Goal: Navigation & Orientation: Understand site structure

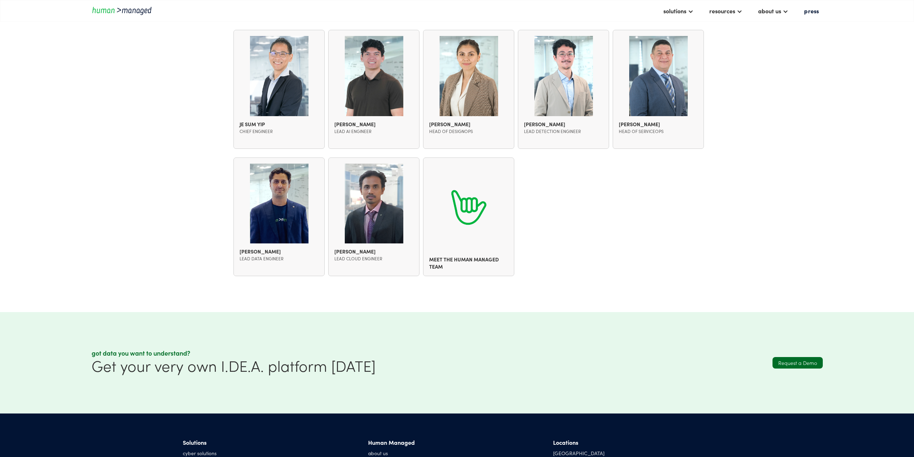
scroll to position [1050, 0]
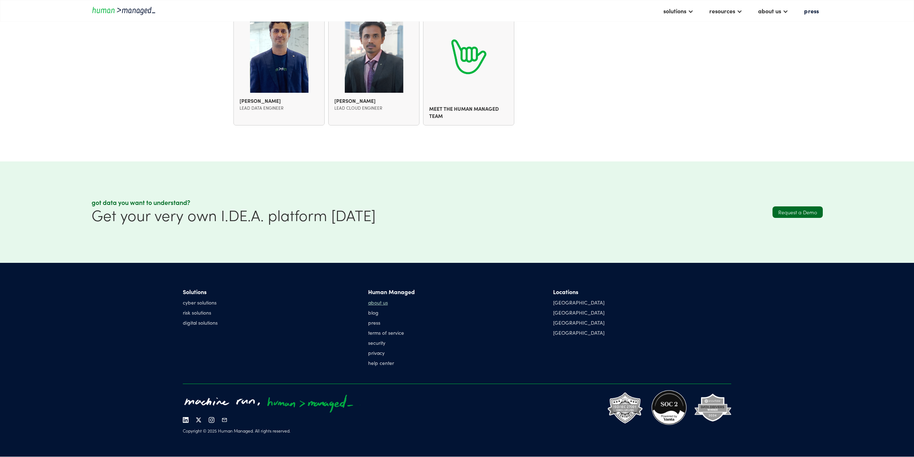
click at [384, 305] on link "about us" at bounding box center [391, 302] width 47 height 7
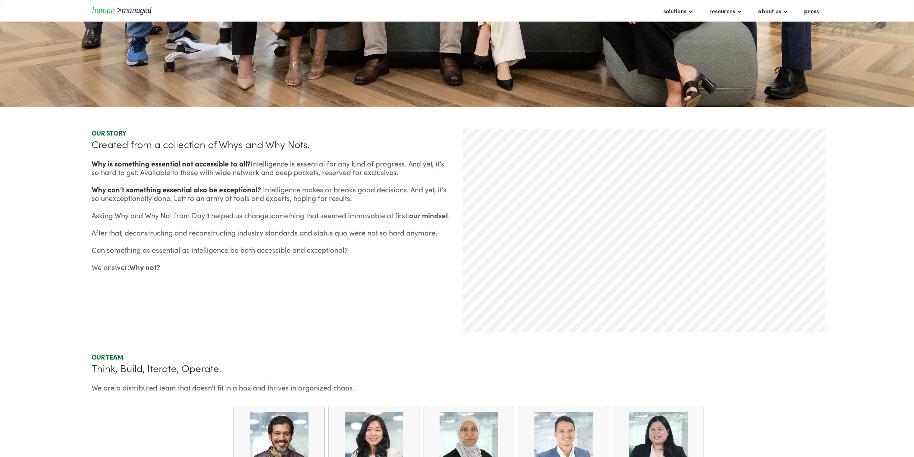
scroll to position [539, 0]
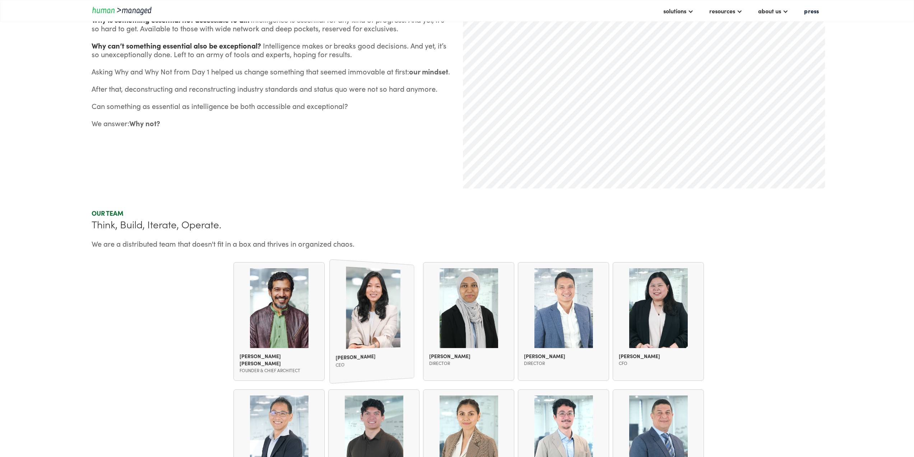
click at [370, 323] on div "Karen Kim CEO" at bounding box center [371, 321] width 85 height 125
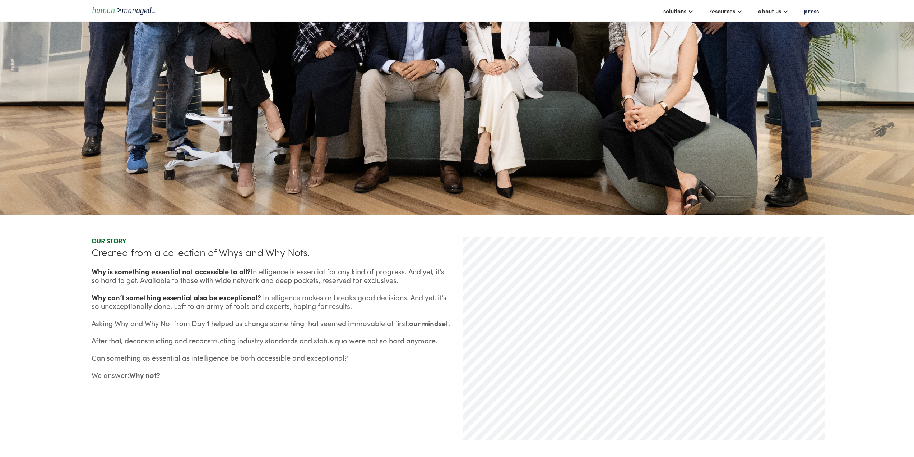
scroll to position [72, 0]
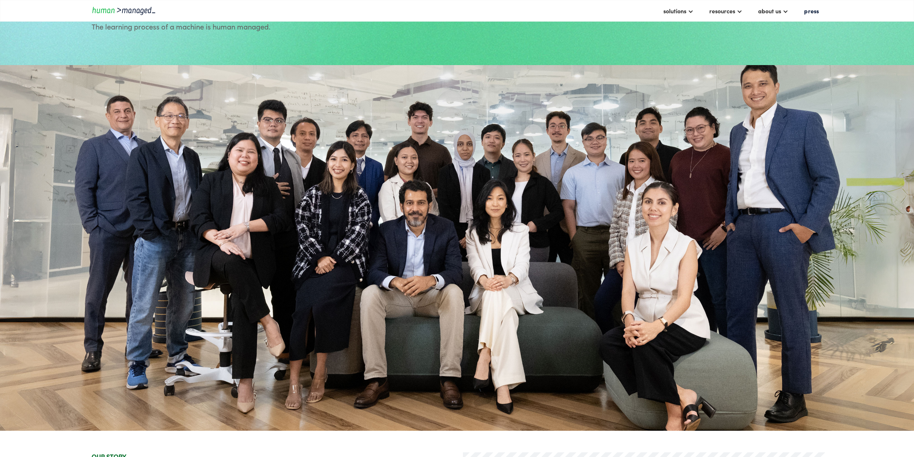
click at [116, 14] on img "home" at bounding box center [124, 11] width 65 height 10
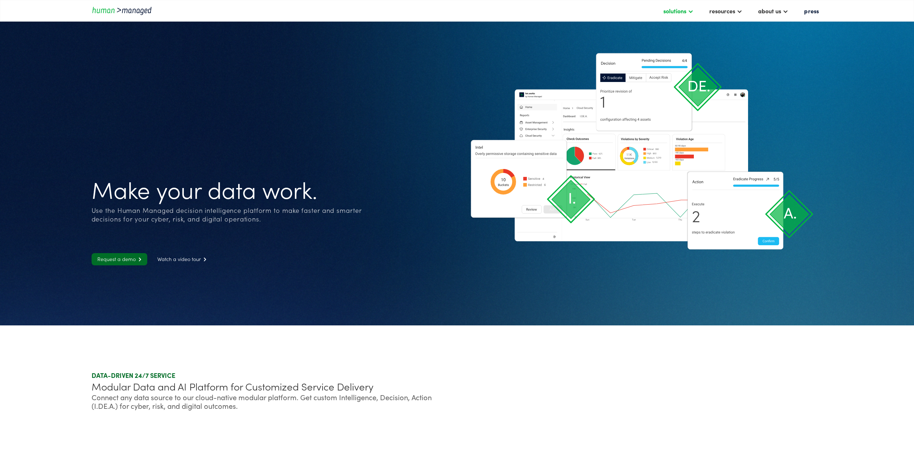
click at [681, 10] on div "solutions" at bounding box center [675, 10] width 23 height 9
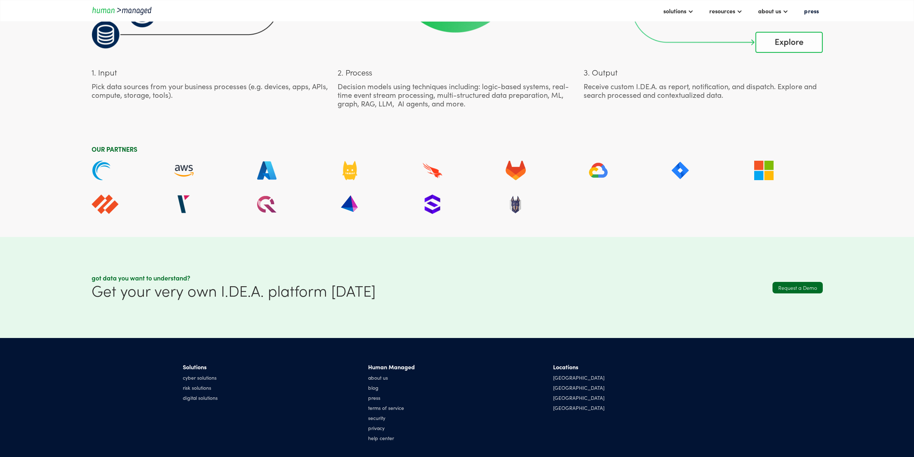
scroll to position [2635, 0]
